Goal: Navigation & Orientation: Find specific page/section

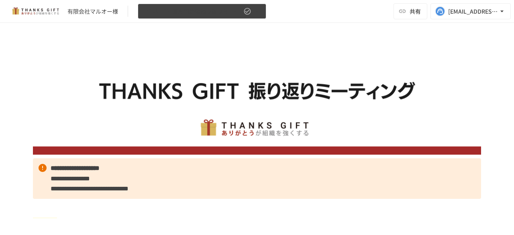
click at [259, 13] on icon "button" at bounding box center [257, 11] width 8 height 8
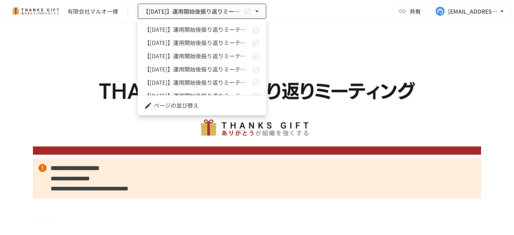
scroll to position [156, 0]
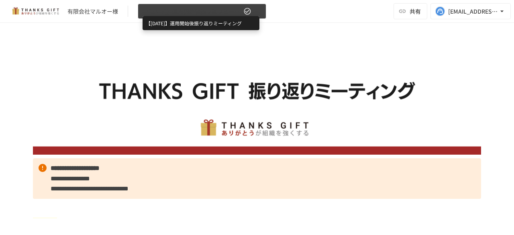
click at [229, 11] on span "【[DATE]】運用開始後振り返りミーティング" at bounding box center [192, 11] width 99 height 10
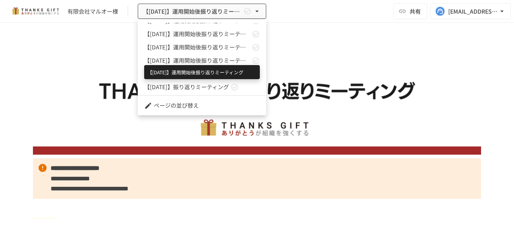
scroll to position [156, 0]
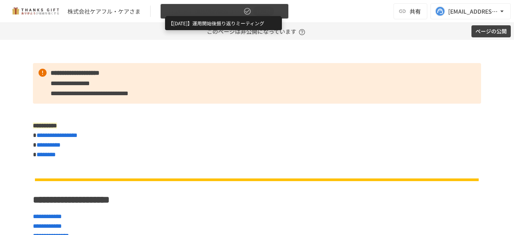
click at [231, 15] on span "【[DATE]】運用開始後振り返りミーティング" at bounding box center [203, 11] width 76 height 10
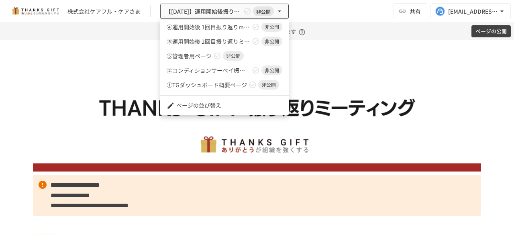
scroll to position [351, 0]
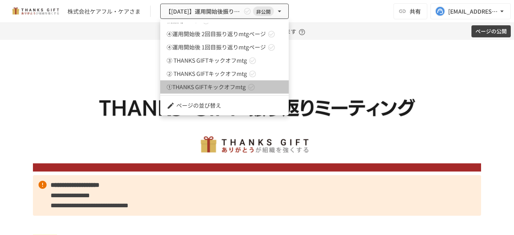
click at [225, 90] on span "①THANKS GIFTキックオフmtg" at bounding box center [206, 87] width 79 height 8
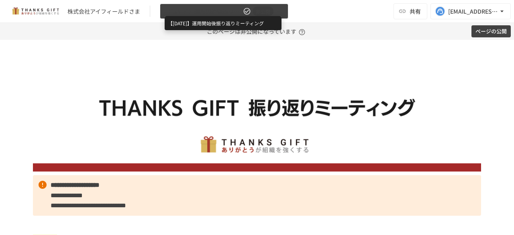
click at [228, 12] on span "【[DATE]】運用開始後振り返りミーティング" at bounding box center [203, 11] width 76 height 10
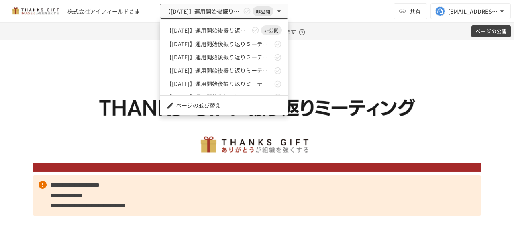
scroll to position [142, 0]
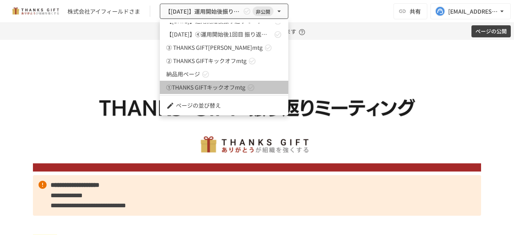
click at [217, 85] on span "①THANKS GIFTキックオフmtg" at bounding box center [205, 87] width 79 height 8
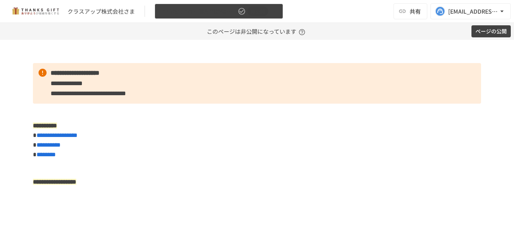
click at [248, 13] on span "非公開" at bounding box center [257, 11] width 21 height 8
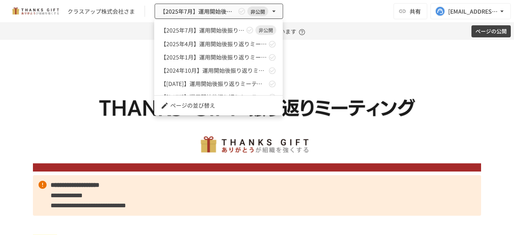
scroll to position [36, 0]
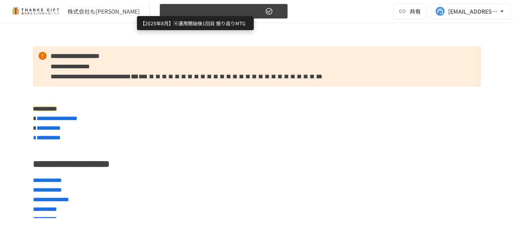
click at [217, 13] on span "【2025年8月】④運用開始後1回目 振り返りMTG" at bounding box center [214, 11] width 99 height 10
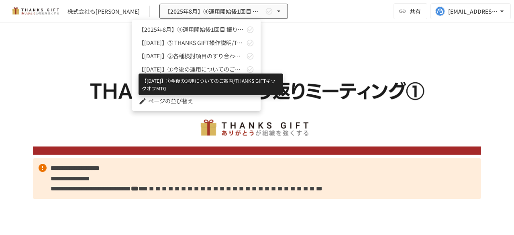
click at [206, 73] on span "【2025年6月】①今後の運用についてのご案内/THANKS GIFTキックオフMTG" at bounding box center [191, 69] width 106 height 8
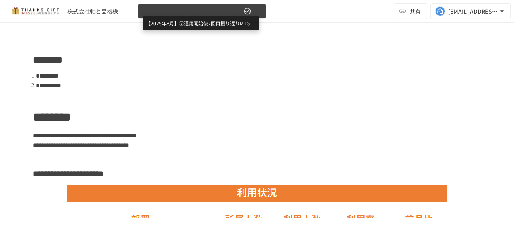
click at [222, 13] on span "【2025年8月】⑦運用開始後2回目振り返りMTG" at bounding box center [192, 11] width 99 height 10
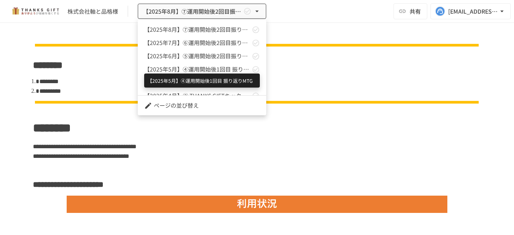
scroll to position [35, 0]
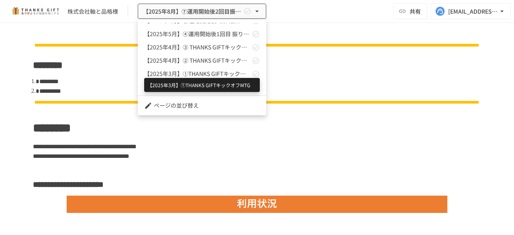
click at [203, 75] on span "【2025年3月】①THANKS GIFTキックオフMTG" at bounding box center [197, 73] width 106 height 8
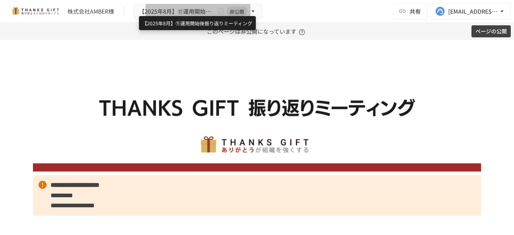
click at [210, 12] on span "【2025年8月】⑪運用開始後振り返りミーティング" at bounding box center [177, 11] width 76 height 10
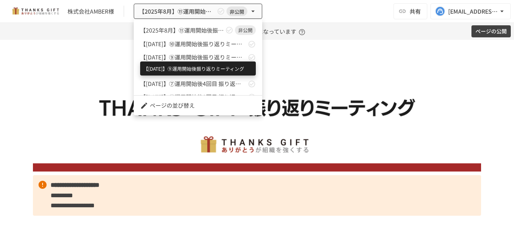
scroll to position [89, 0]
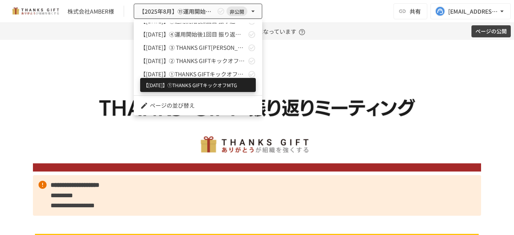
click at [185, 74] on span "【[DATE]】①THANKS GIFTキックオフMTG" at bounding box center [193, 74] width 106 height 8
